Goal: Task Accomplishment & Management: Complete application form

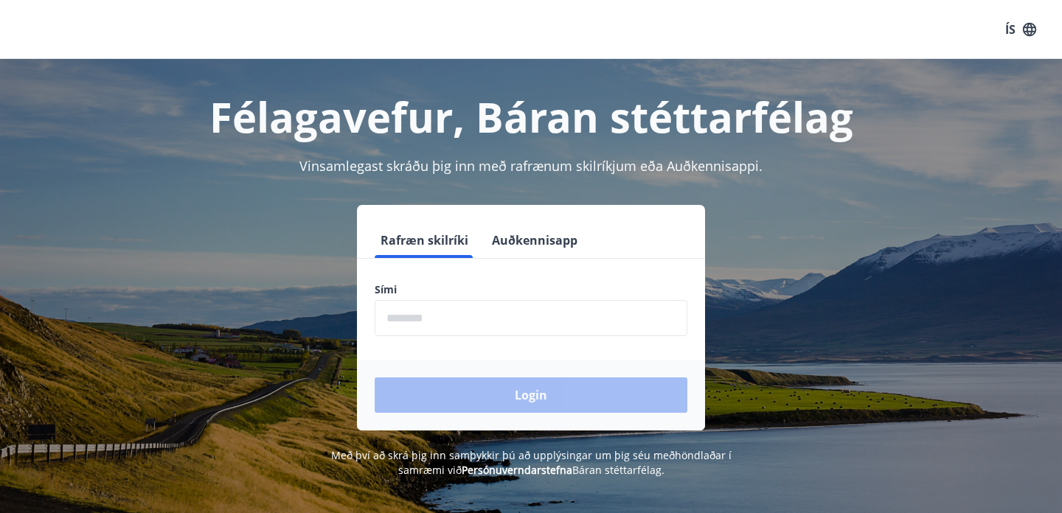
click at [457, 317] on input "phone" at bounding box center [531, 318] width 313 height 36
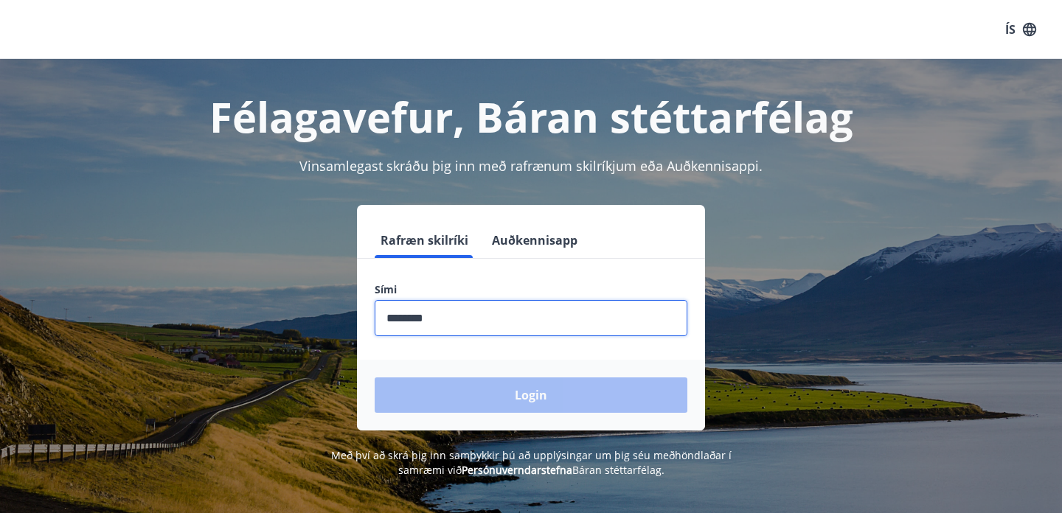
click at [467, 324] on input "phone" at bounding box center [531, 318] width 313 height 36
type input "*"
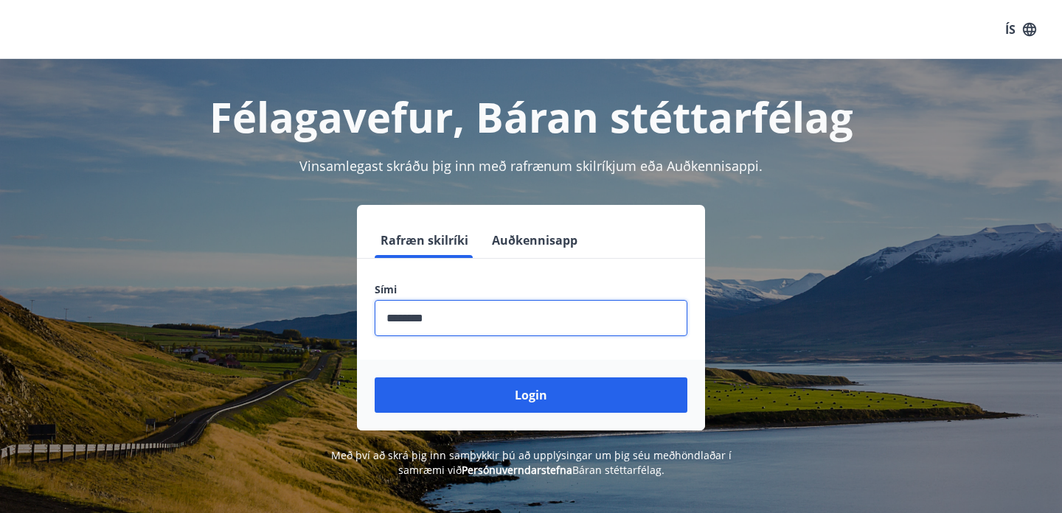
type input "********"
click at [375, 378] on button "Login" at bounding box center [531, 395] width 313 height 35
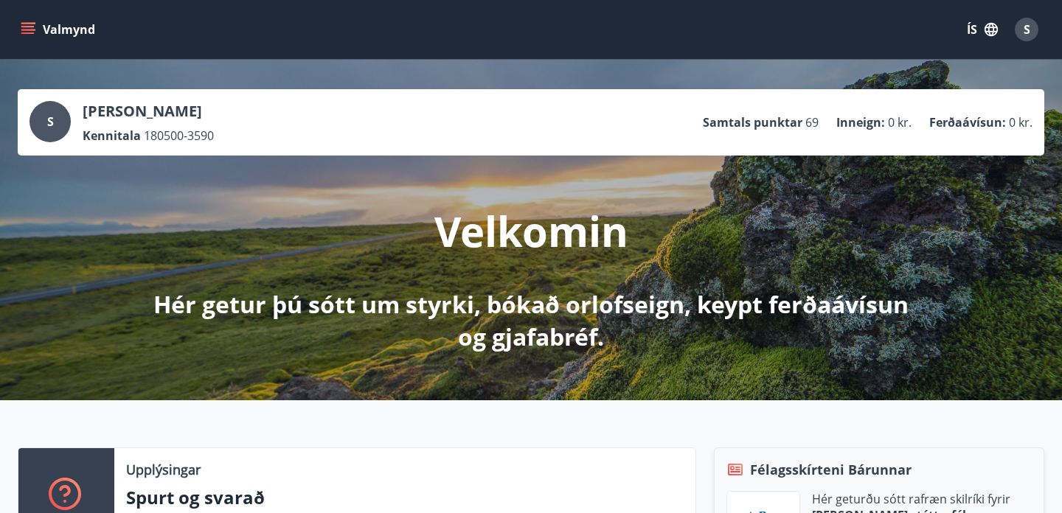
click at [33, 34] on icon "menu" at bounding box center [28, 29] width 15 height 15
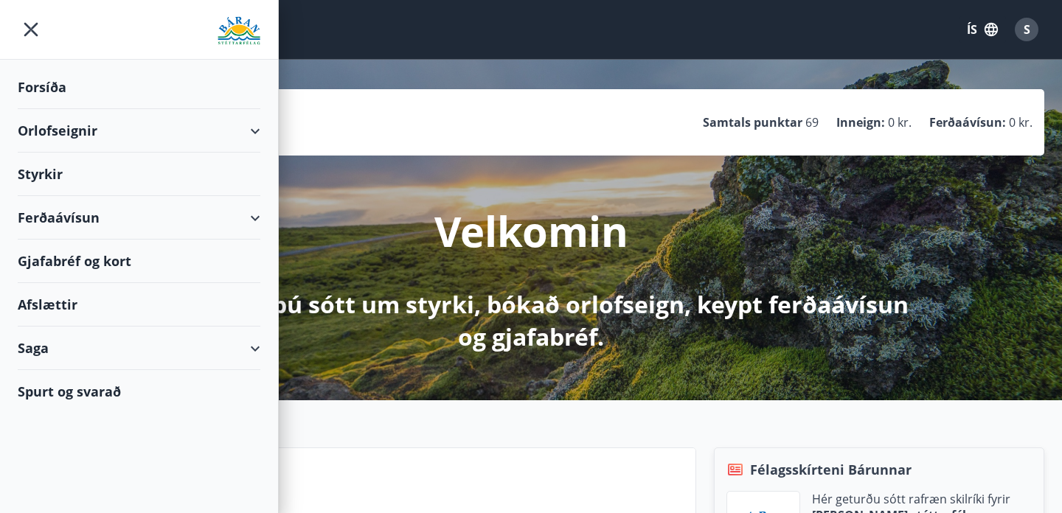
click at [84, 176] on div "Styrkir" at bounding box center [139, 175] width 243 height 44
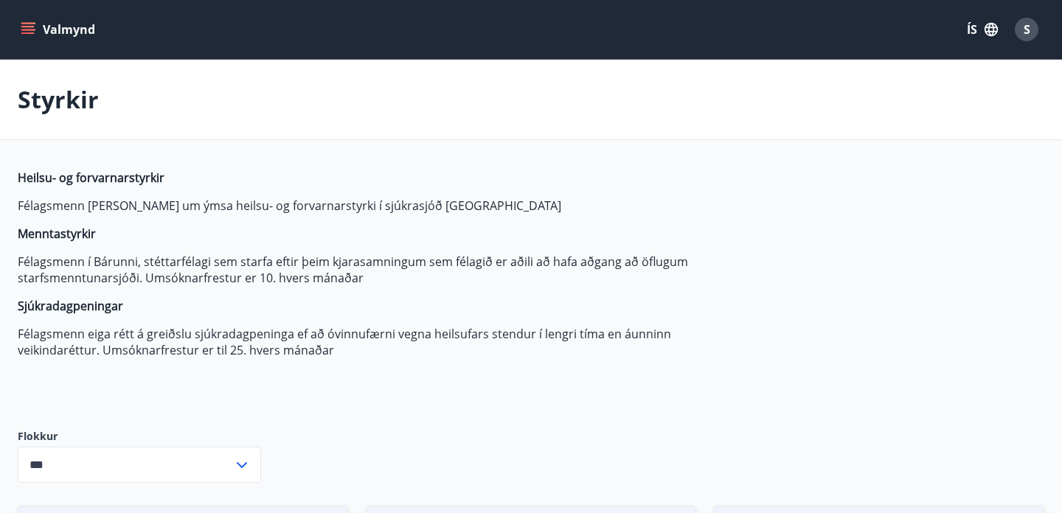
type input "***"
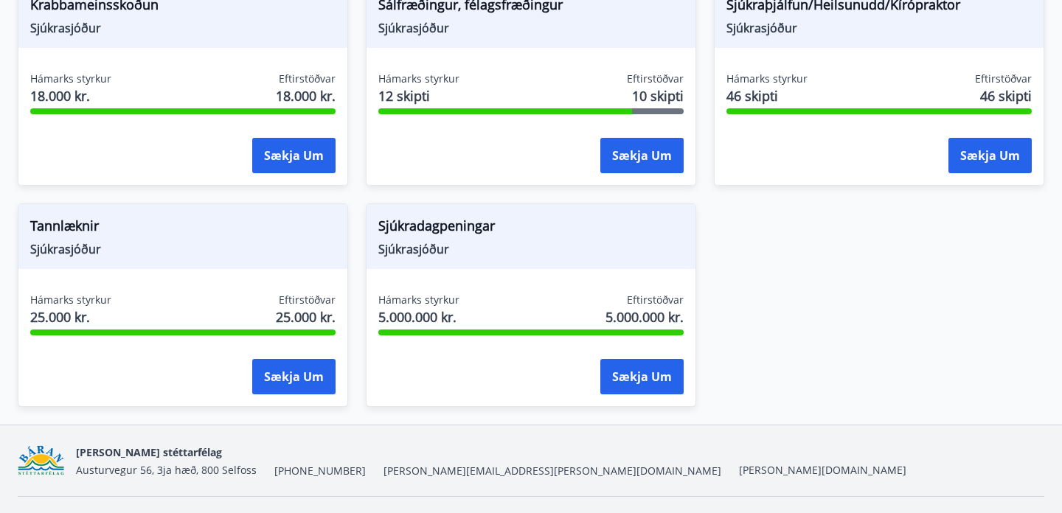
scroll to position [1190, 0]
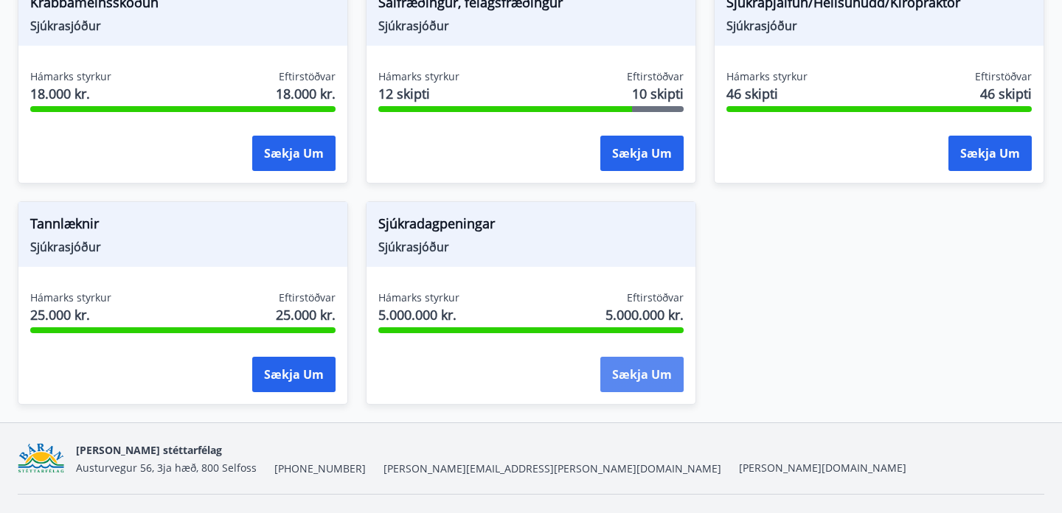
click at [667, 379] on button "Sækja um" at bounding box center [641, 374] width 83 height 35
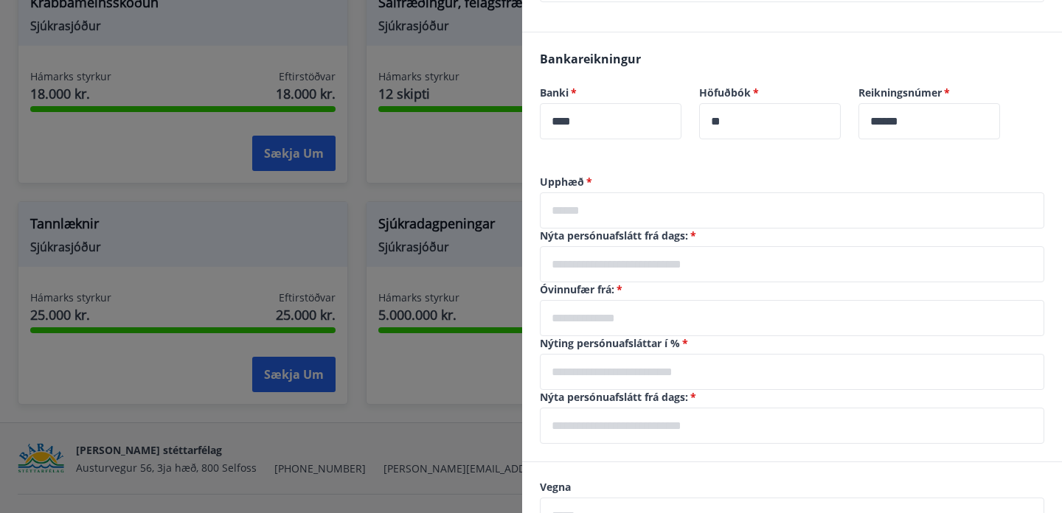
scroll to position [361, 0]
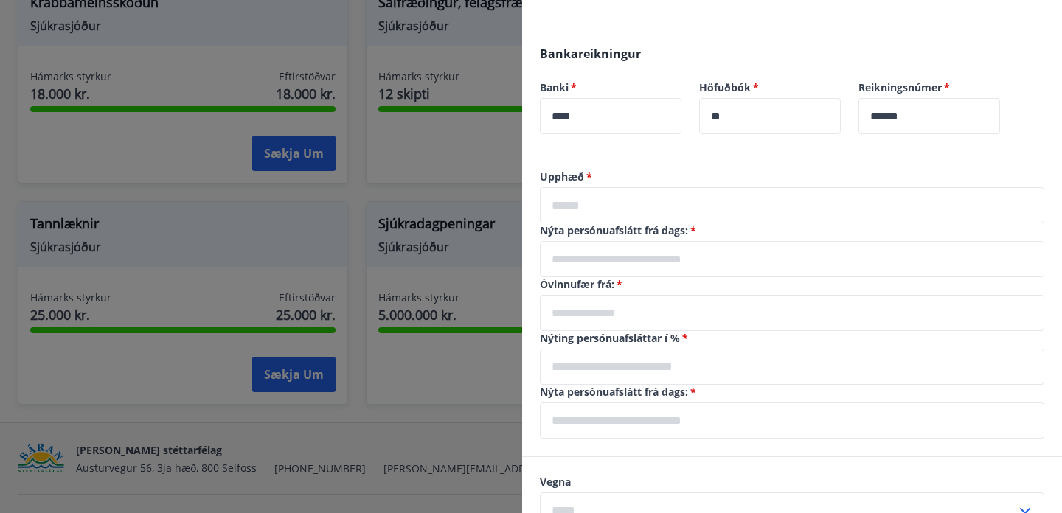
click at [664, 196] on input "text" at bounding box center [792, 205] width 505 height 36
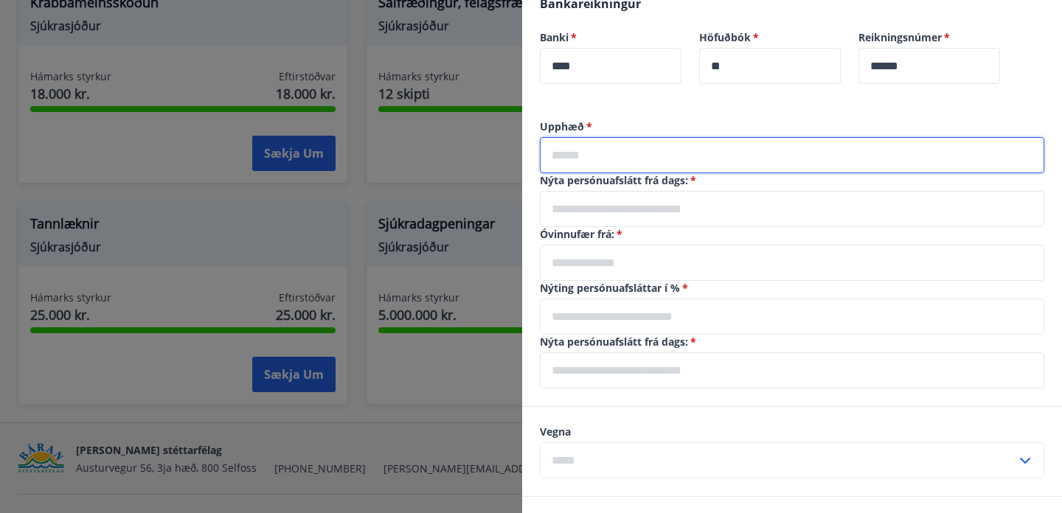
scroll to position [407, 0]
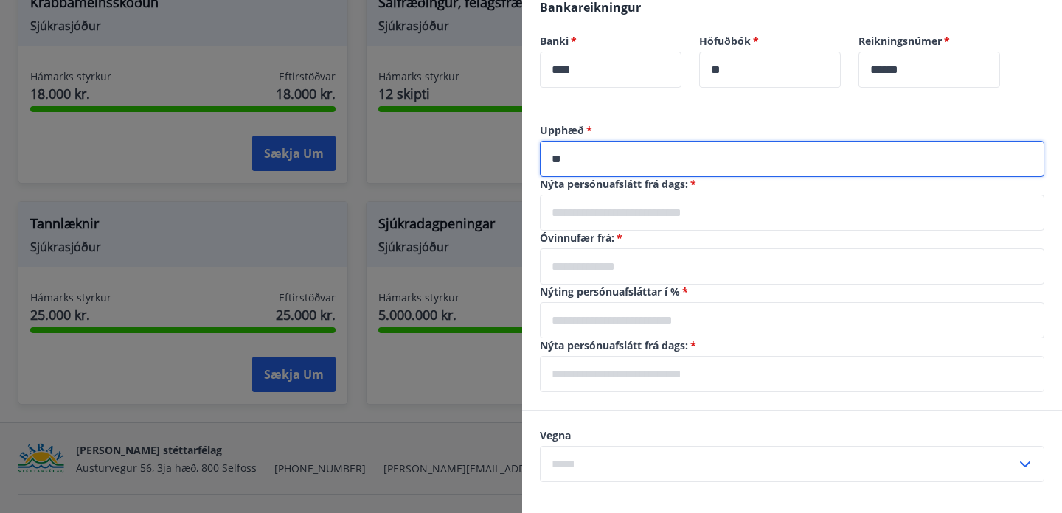
type input "*"
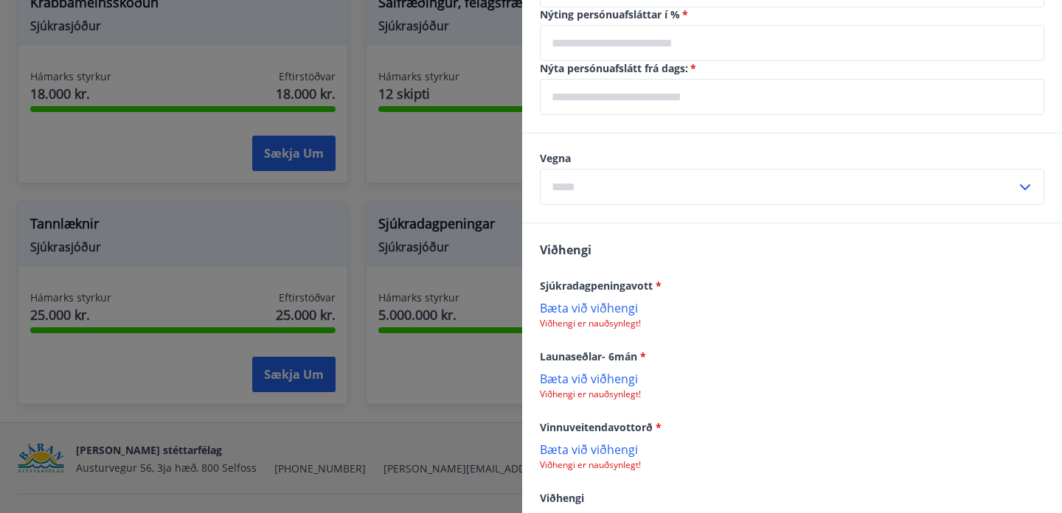
scroll to position [790, 0]
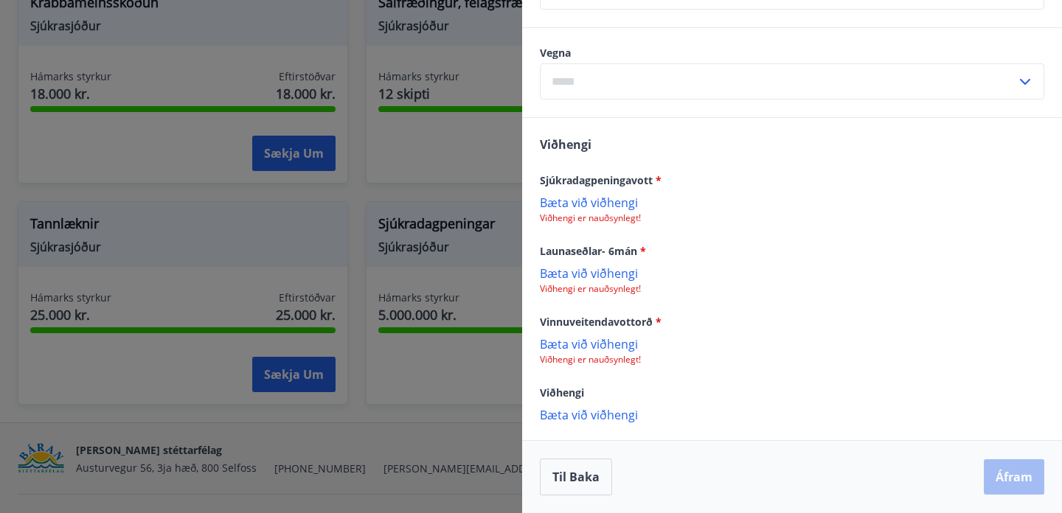
click at [618, 270] on p "Bæta við viðhengi" at bounding box center [792, 273] width 505 height 15
click at [591, 269] on p "Bæta við viðhengi" at bounding box center [792, 273] width 505 height 15
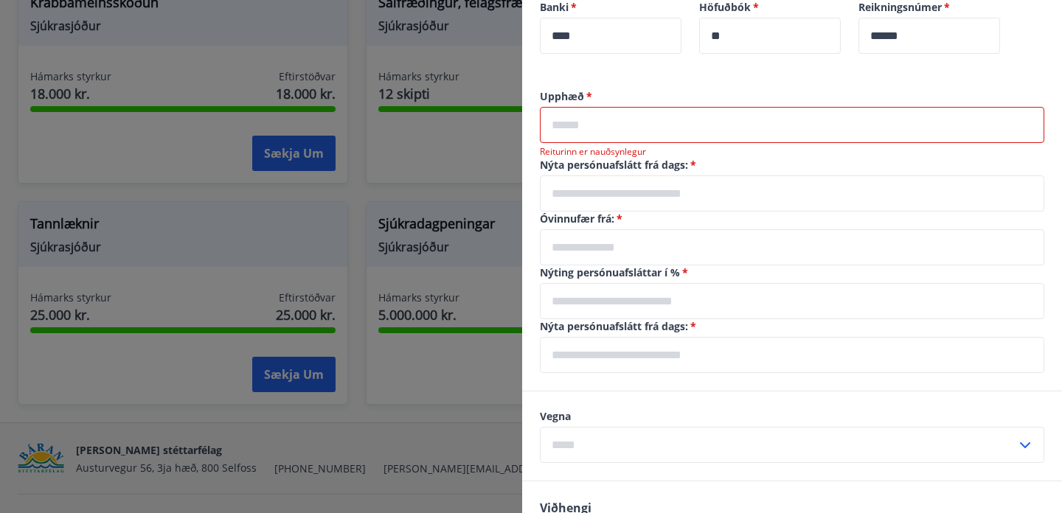
scroll to position [488, 0]
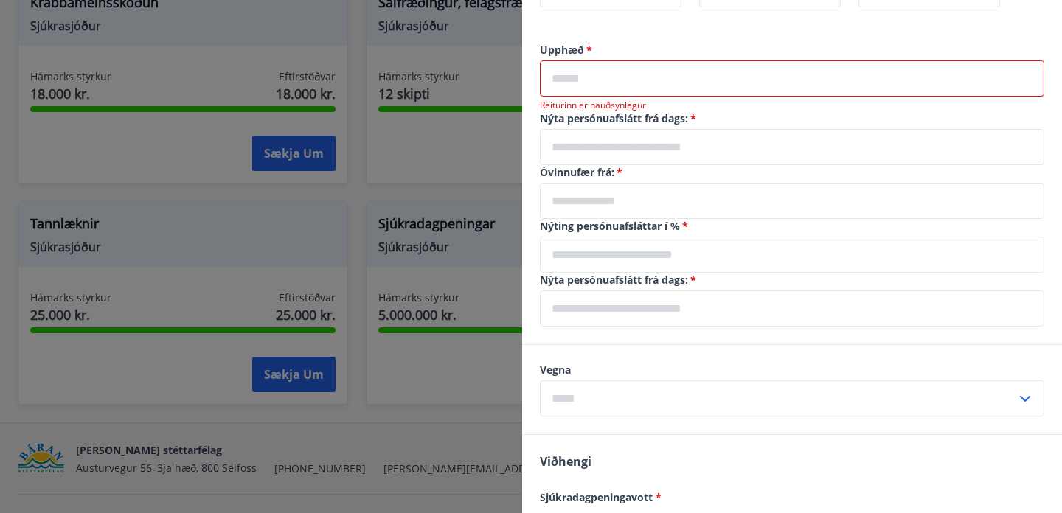
click at [628, 76] on input "text" at bounding box center [792, 78] width 505 height 36
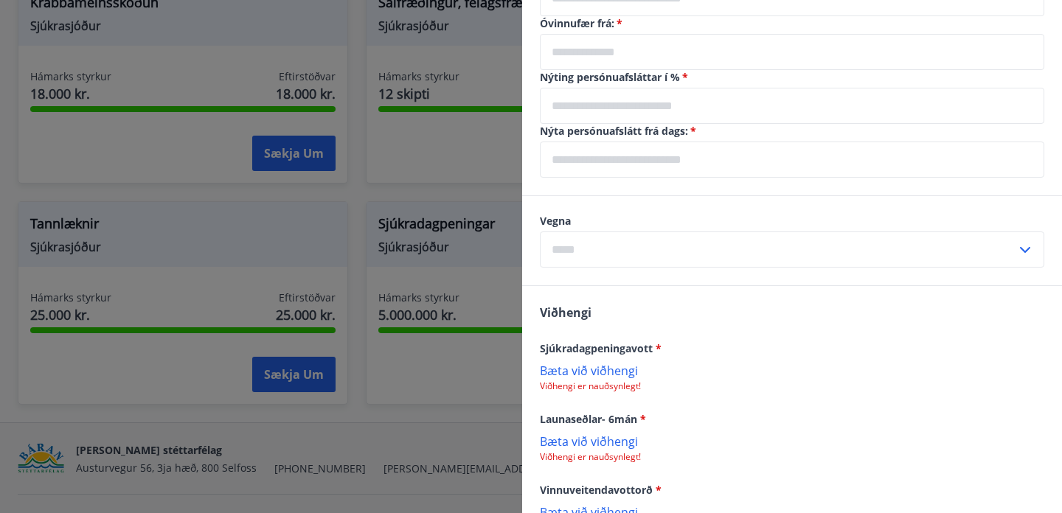
scroll to position [654, 0]
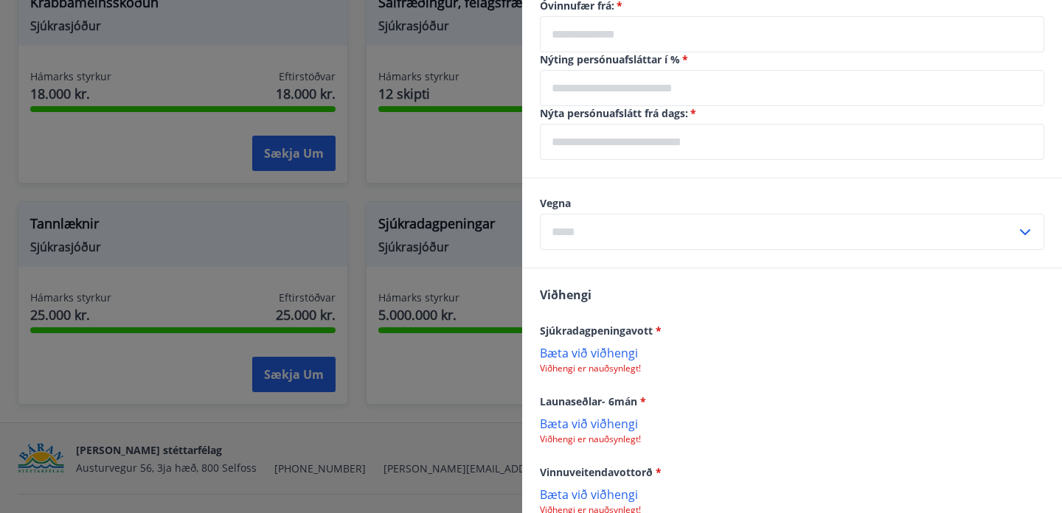
click at [659, 222] on input "text" at bounding box center [778, 232] width 477 height 36
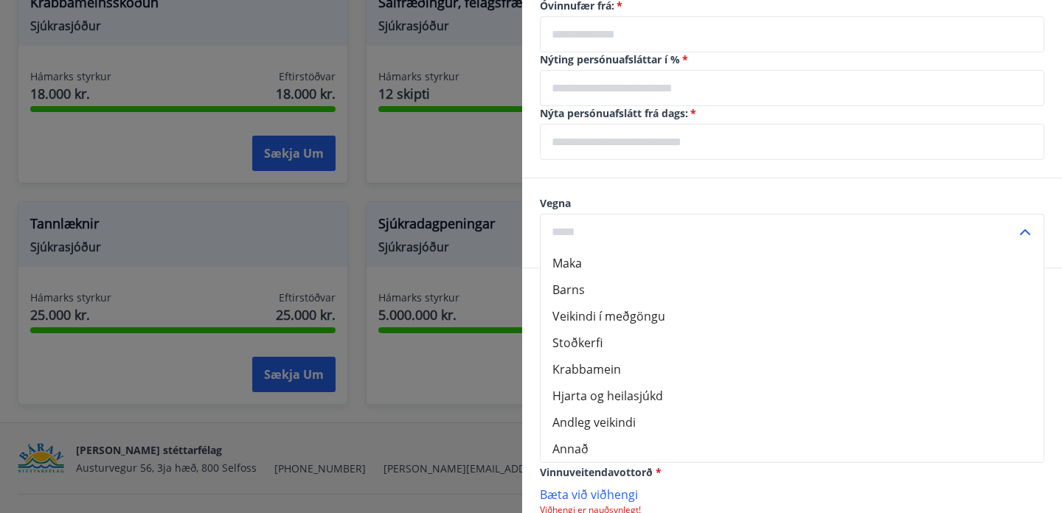
click at [617, 420] on li "Andleg veikindi" at bounding box center [792, 422] width 503 height 27
type input "**********"
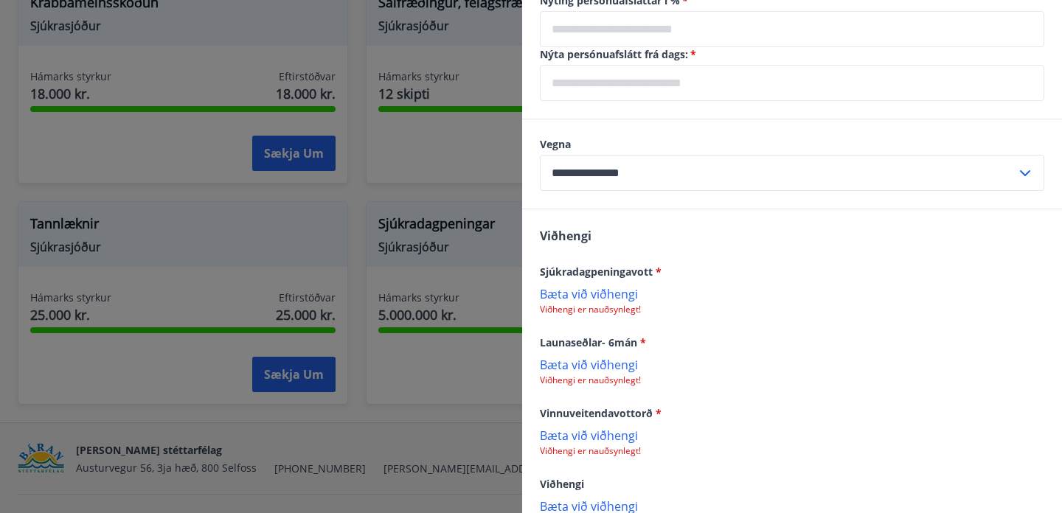
scroll to position [714, 0]
click at [620, 290] on p "Bæta við viðhengi" at bounding box center [792, 292] width 505 height 15
click at [621, 366] on p "Bæta við viðhengi" at bounding box center [792, 365] width 505 height 15
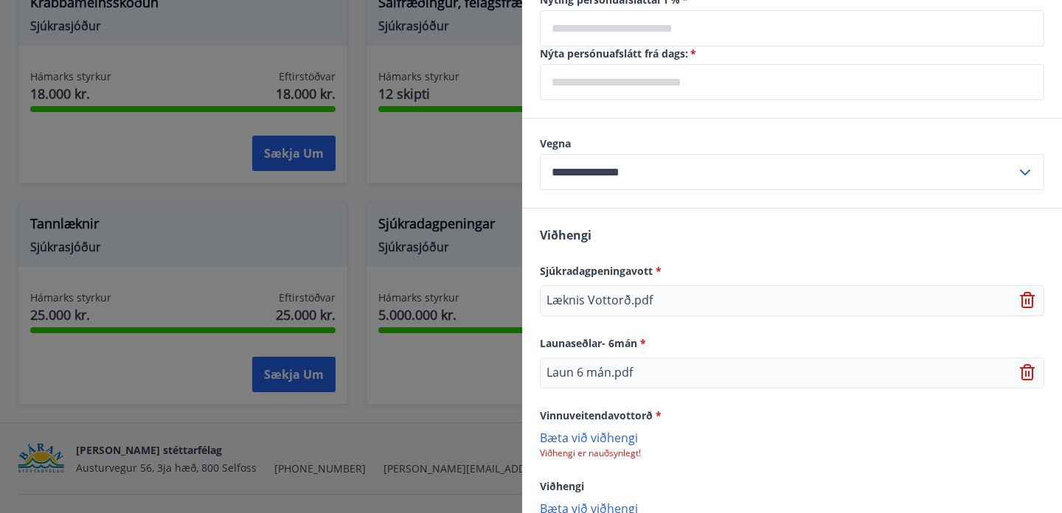
scroll to position [772, 0]
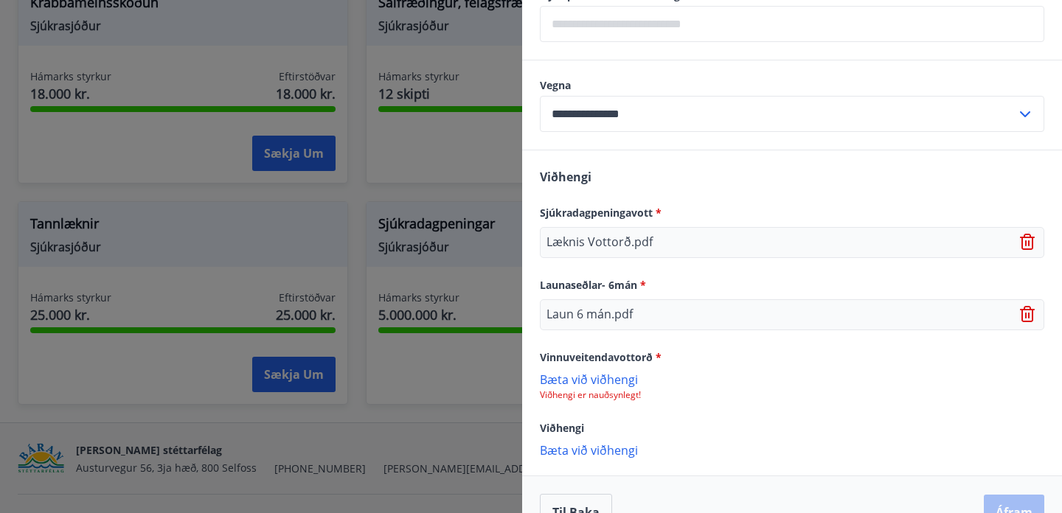
click at [608, 382] on p "Bæta við viðhengi" at bounding box center [792, 379] width 505 height 15
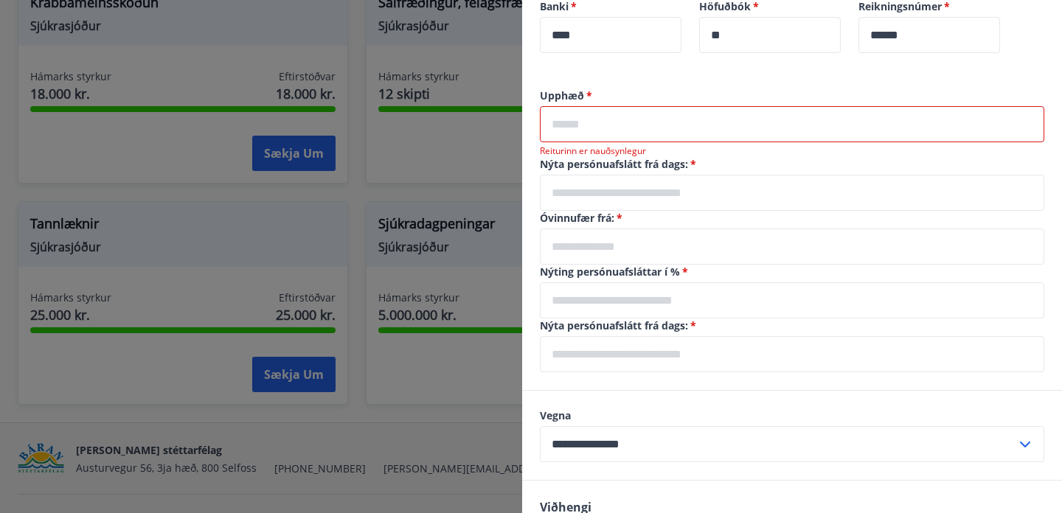
scroll to position [432, 0]
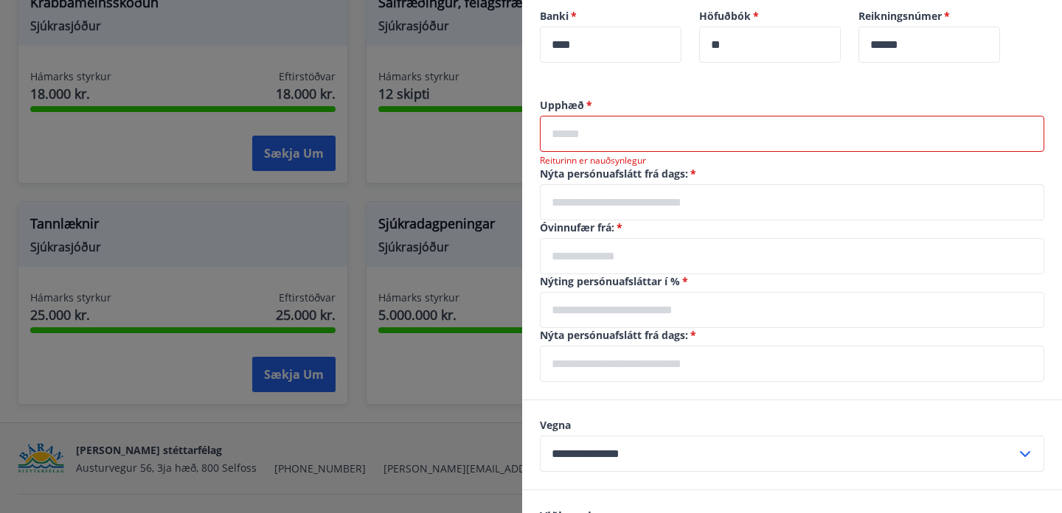
click at [674, 252] on input "text" at bounding box center [792, 256] width 505 height 36
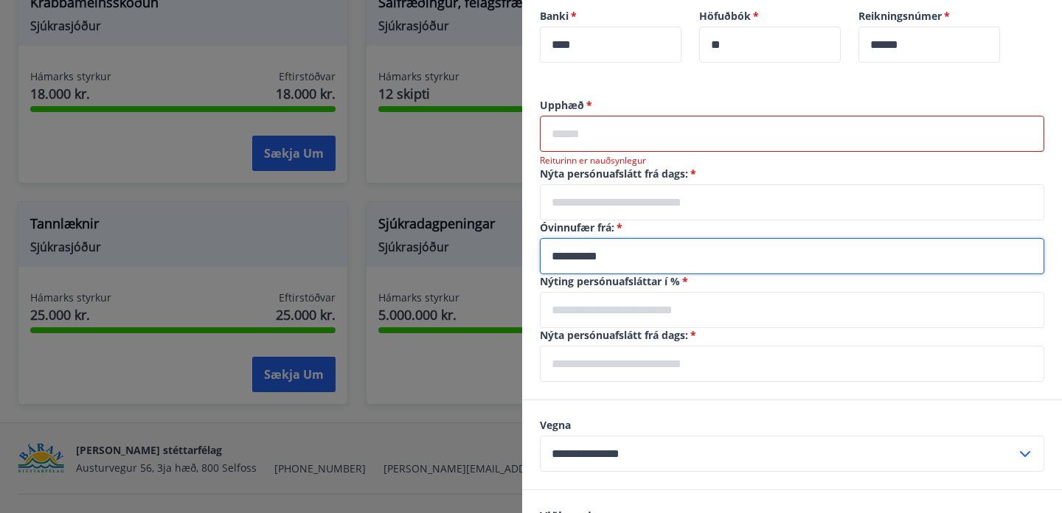
type input "**********"
click at [706, 190] on input "text" at bounding box center [792, 202] width 505 height 36
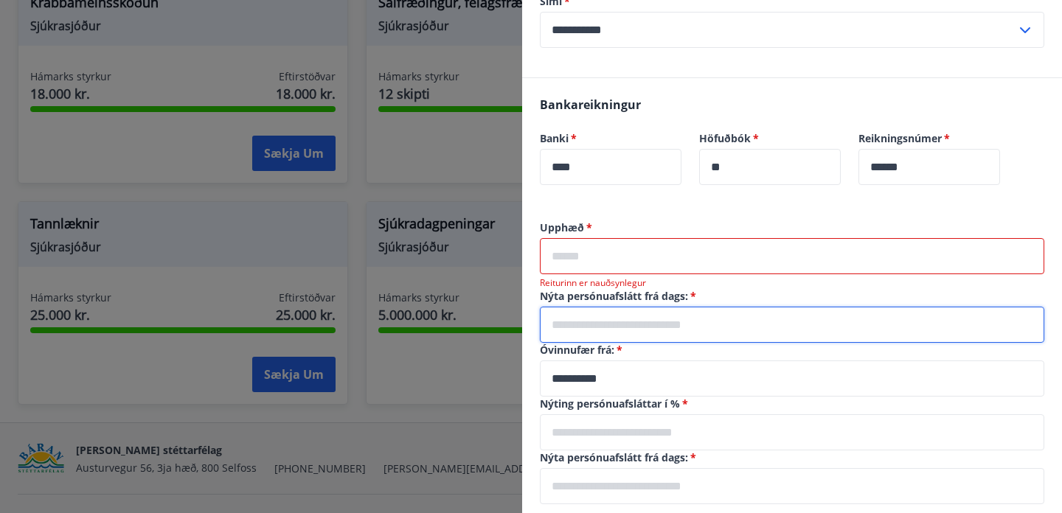
scroll to position [309, 0]
click at [688, 263] on input "text" at bounding box center [792, 257] width 505 height 36
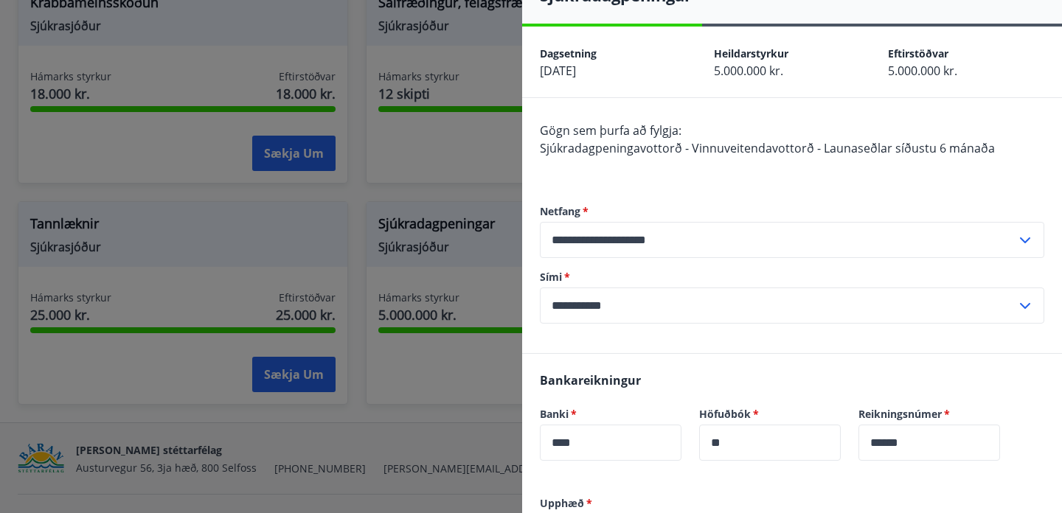
scroll to position [32, 0]
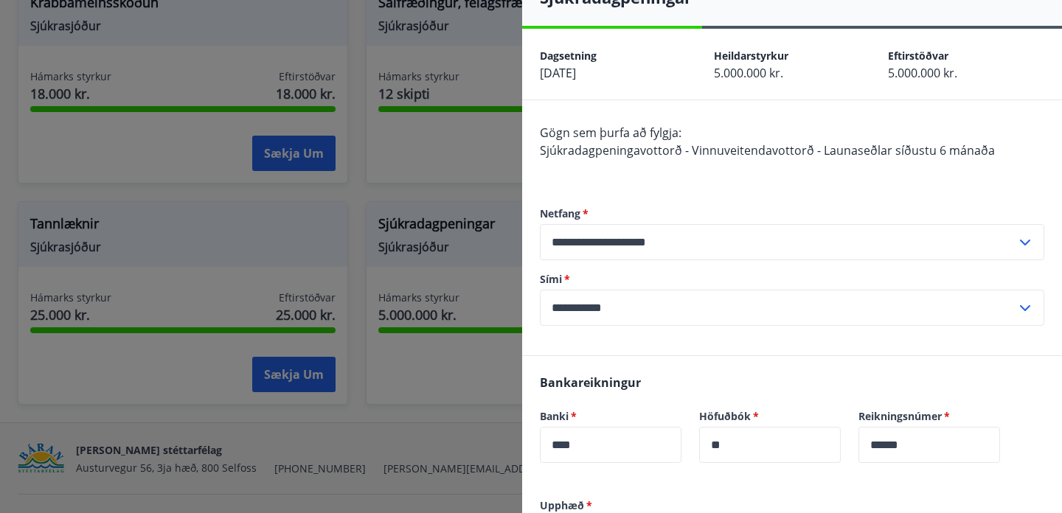
click at [834, 200] on div "**********" at bounding box center [792, 266] width 505 height 179
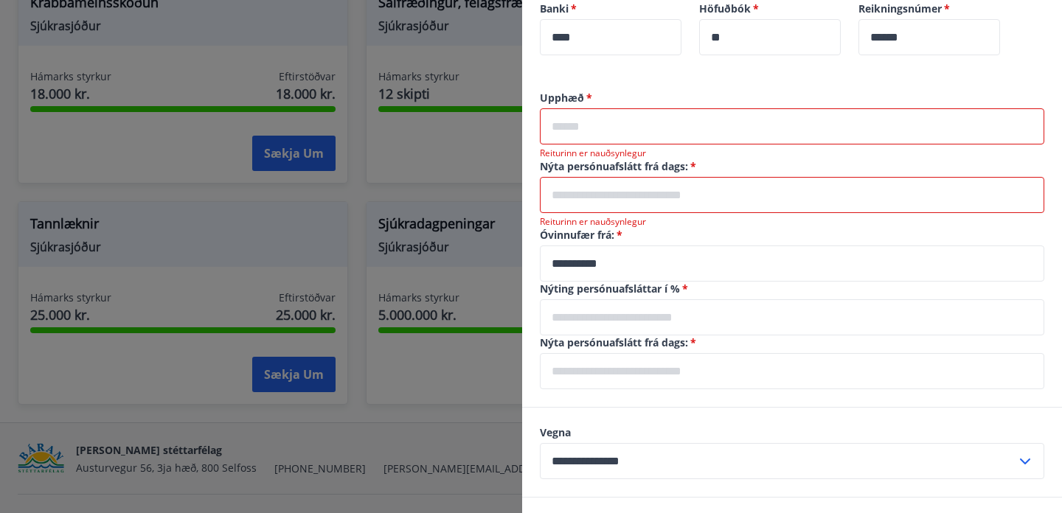
scroll to position [470, 0]
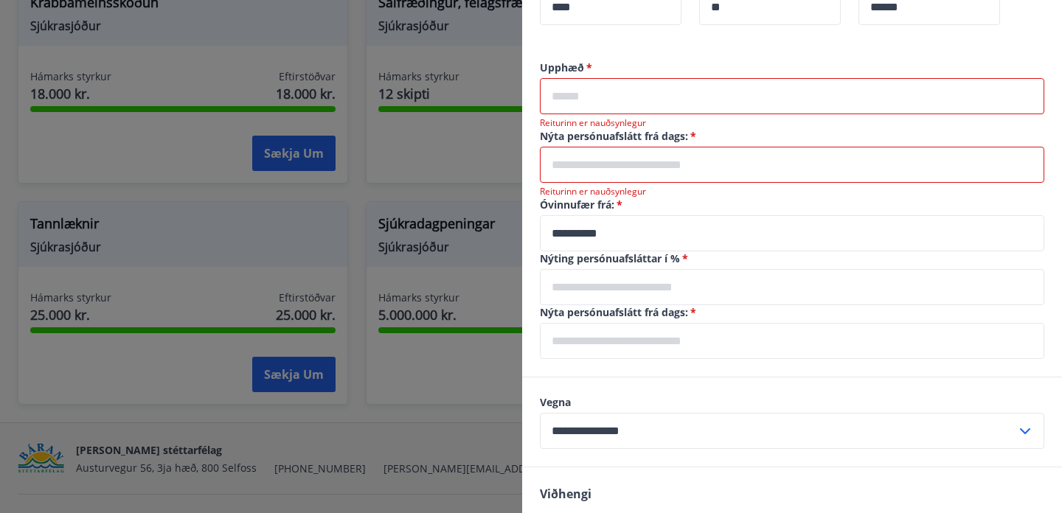
click at [572, 69] on label "Upphæð   *" at bounding box center [792, 67] width 505 height 15
click at [576, 69] on label "Upphæð   *" at bounding box center [792, 67] width 505 height 15
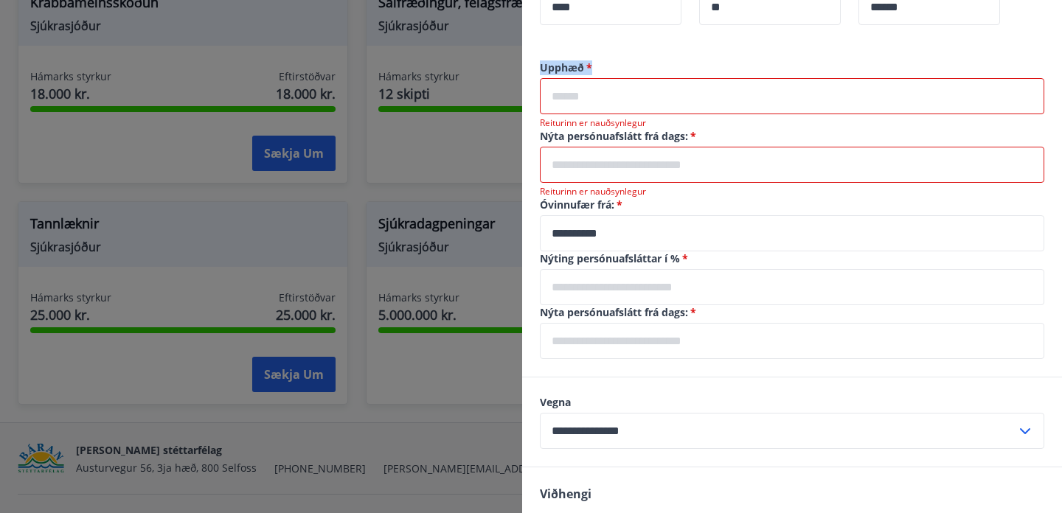
click at [612, 69] on label "Upphæð   *" at bounding box center [792, 67] width 505 height 15
click at [599, 86] on input "text" at bounding box center [792, 96] width 505 height 36
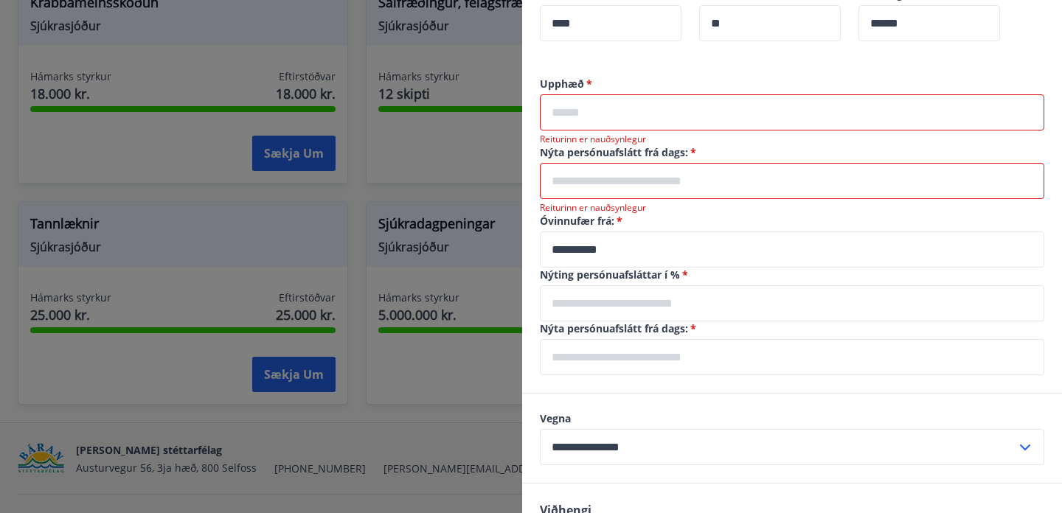
scroll to position [455, 0]
click at [710, 315] on input "text" at bounding box center [792, 302] width 505 height 36
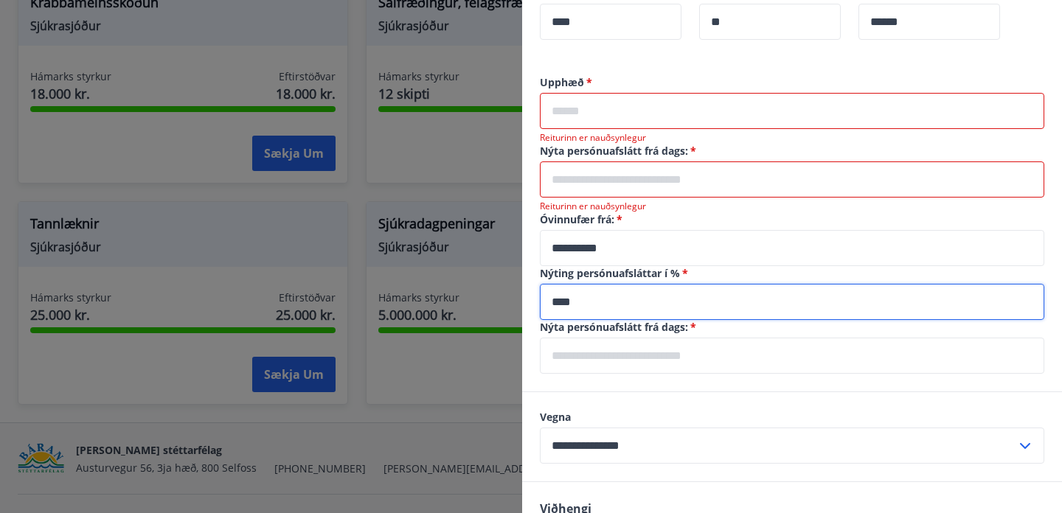
type input "****"
click at [710, 354] on input "text" at bounding box center [792, 356] width 505 height 36
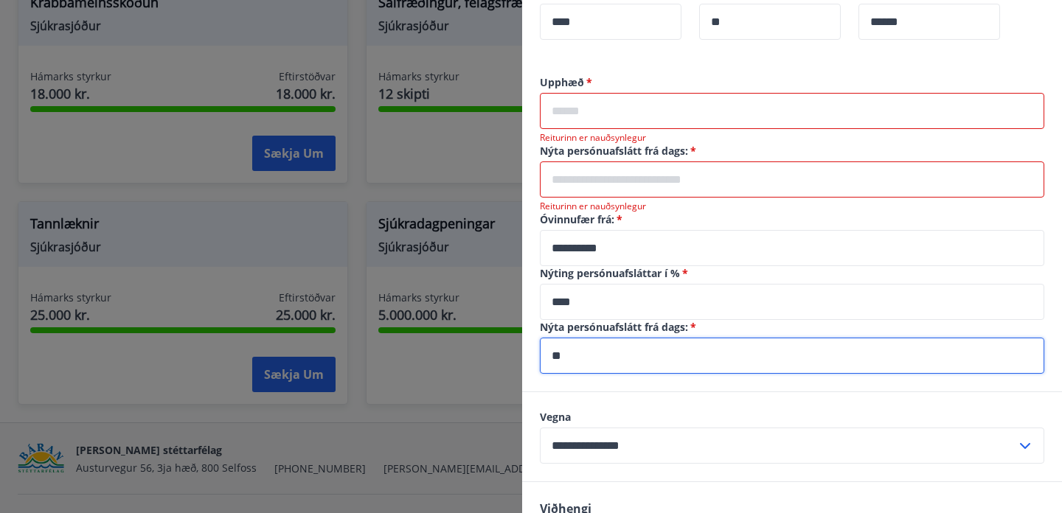
type input "*"
click at [653, 111] on input "text" at bounding box center [792, 111] width 505 height 36
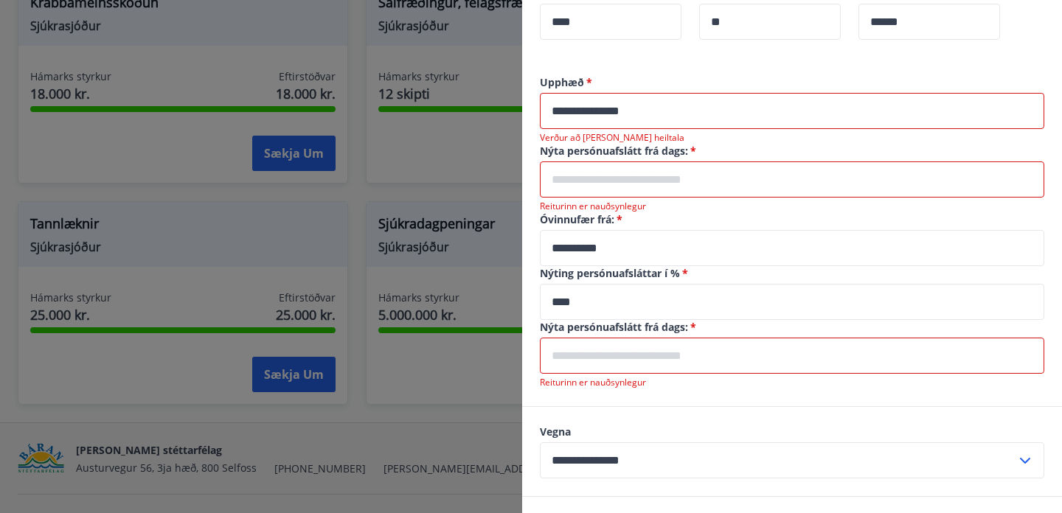
click at [643, 186] on input "text" at bounding box center [792, 180] width 505 height 36
click at [710, 102] on input "**********" at bounding box center [792, 111] width 505 height 36
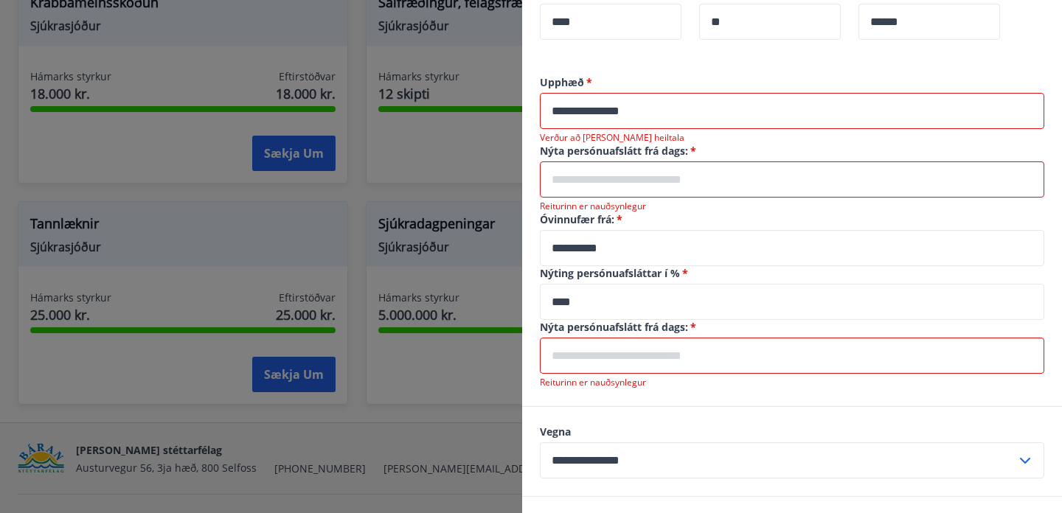
click at [710, 102] on input "**********" at bounding box center [792, 111] width 505 height 36
click at [671, 187] on input "text" at bounding box center [792, 180] width 505 height 36
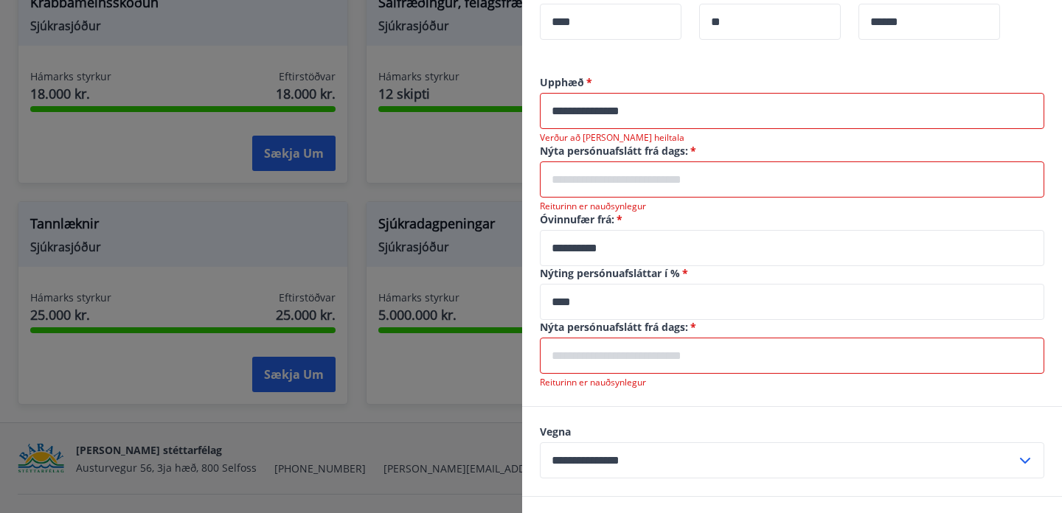
click at [671, 187] on input "text" at bounding box center [792, 180] width 505 height 36
click at [690, 104] on input "**********" at bounding box center [792, 111] width 505 height 36
type input "*"
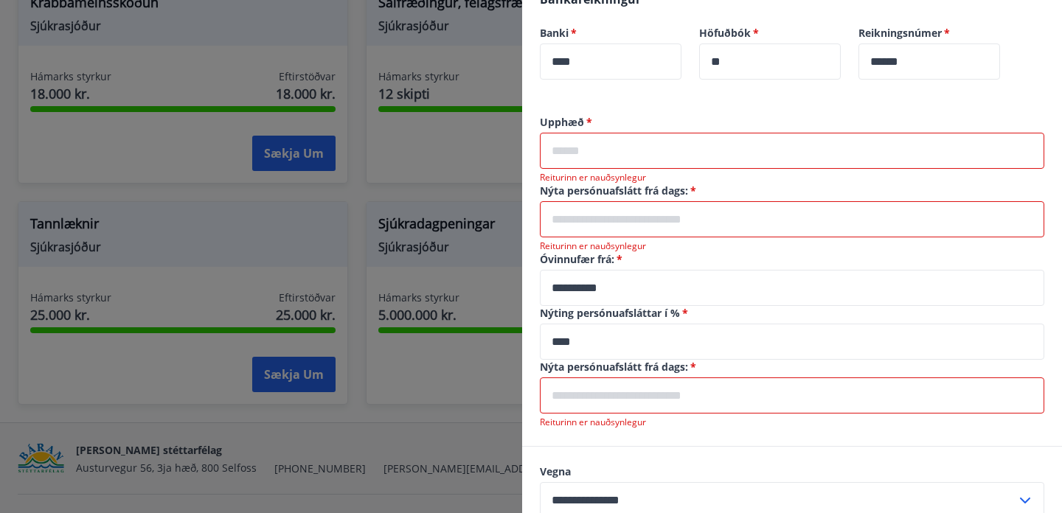
scroll to position [434, 0]
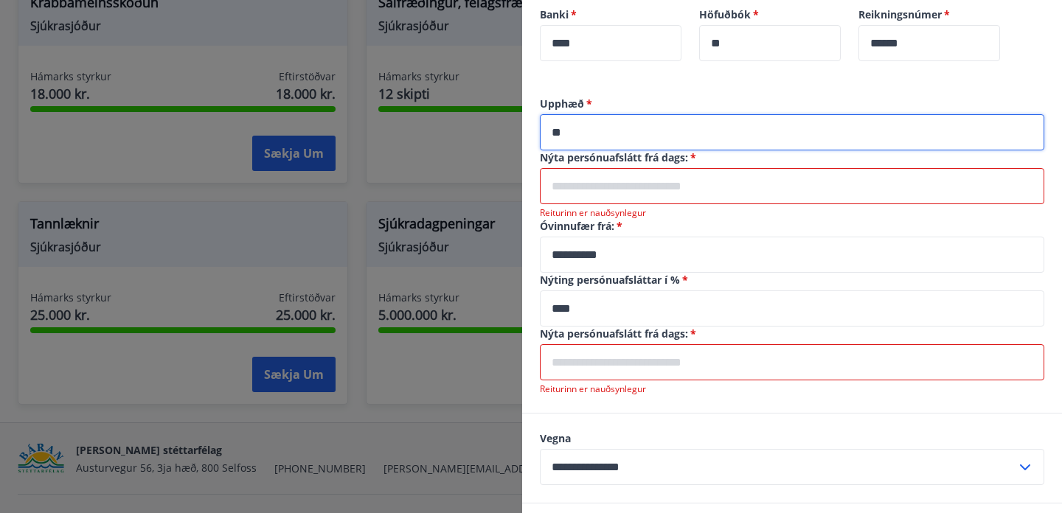
click at [721, 187] on input "text" at bounding box center [792, 186] width 505 height 36
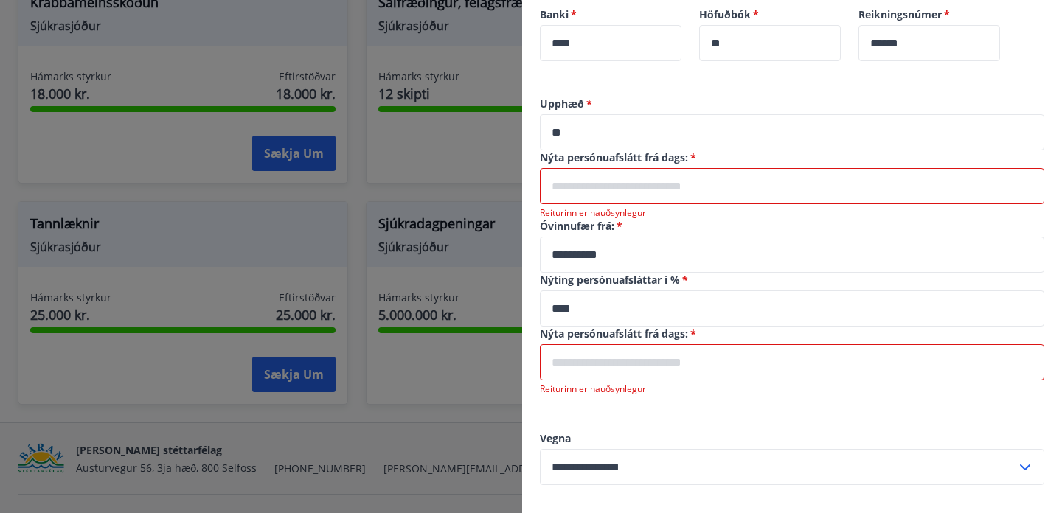
click at [676, 133] on input "**" at bounding box center [792, 132] width 505 height 36
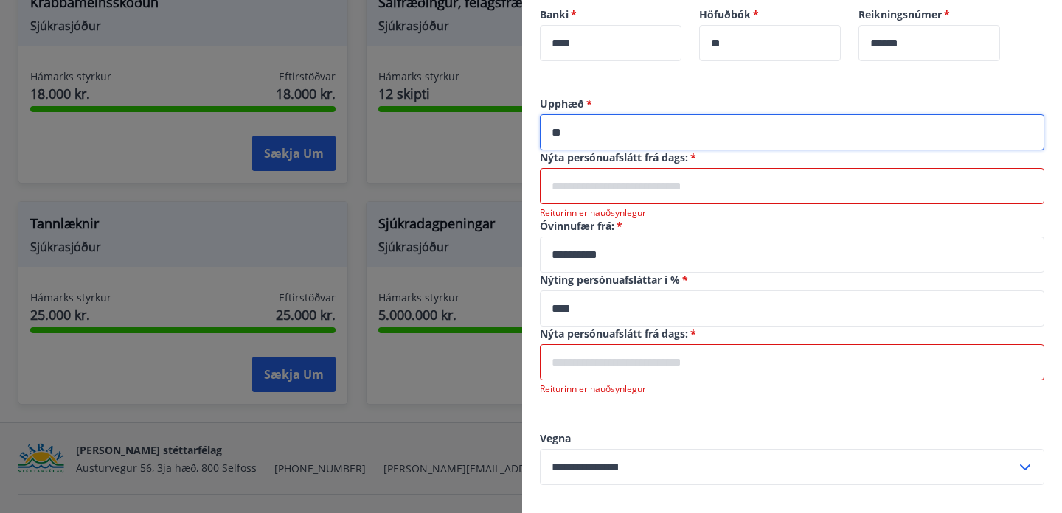
type input "*"
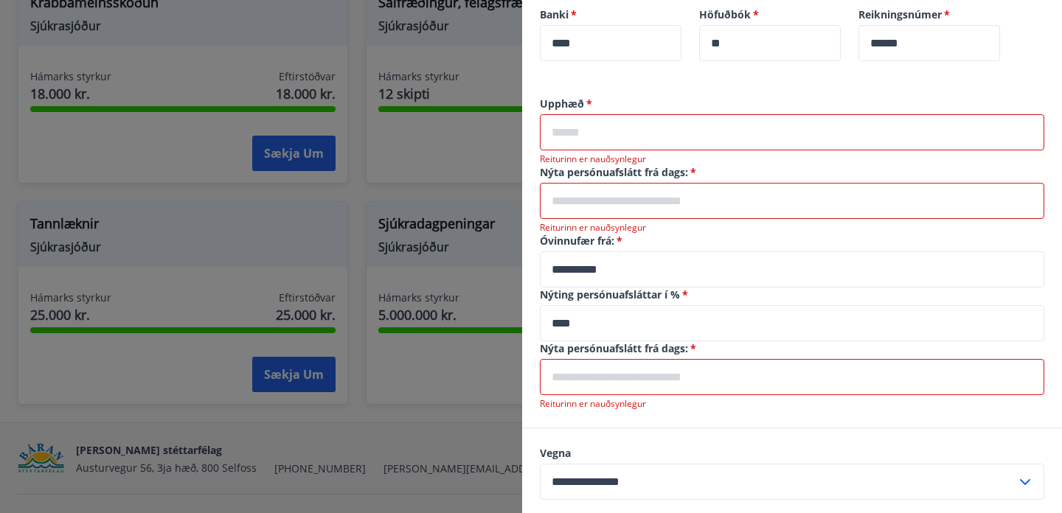
click at [488, 194] on div at bounding box center [531, 256] width 1062 height 513
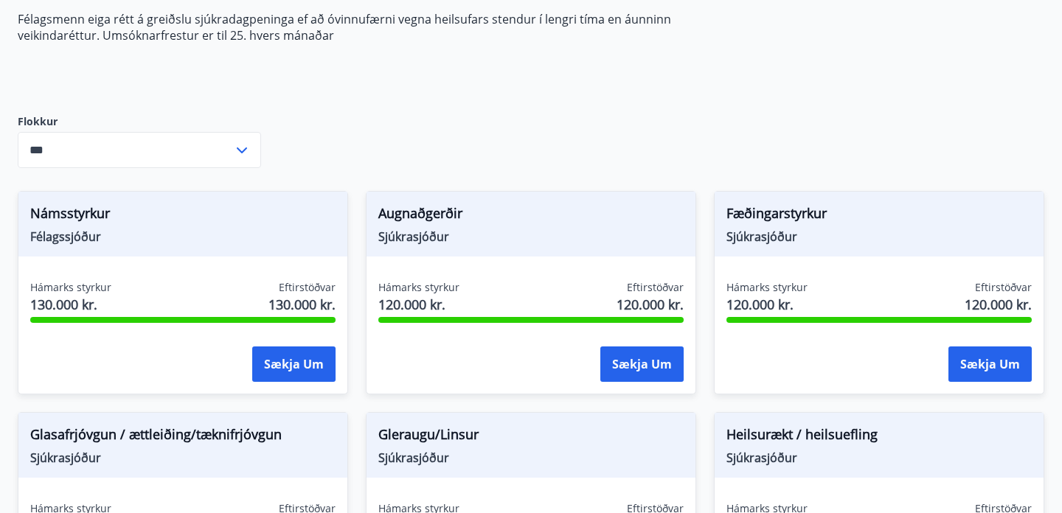
scroll to position [0, 0]
